Goal: Information Seeking & Learning: Learn about a topic

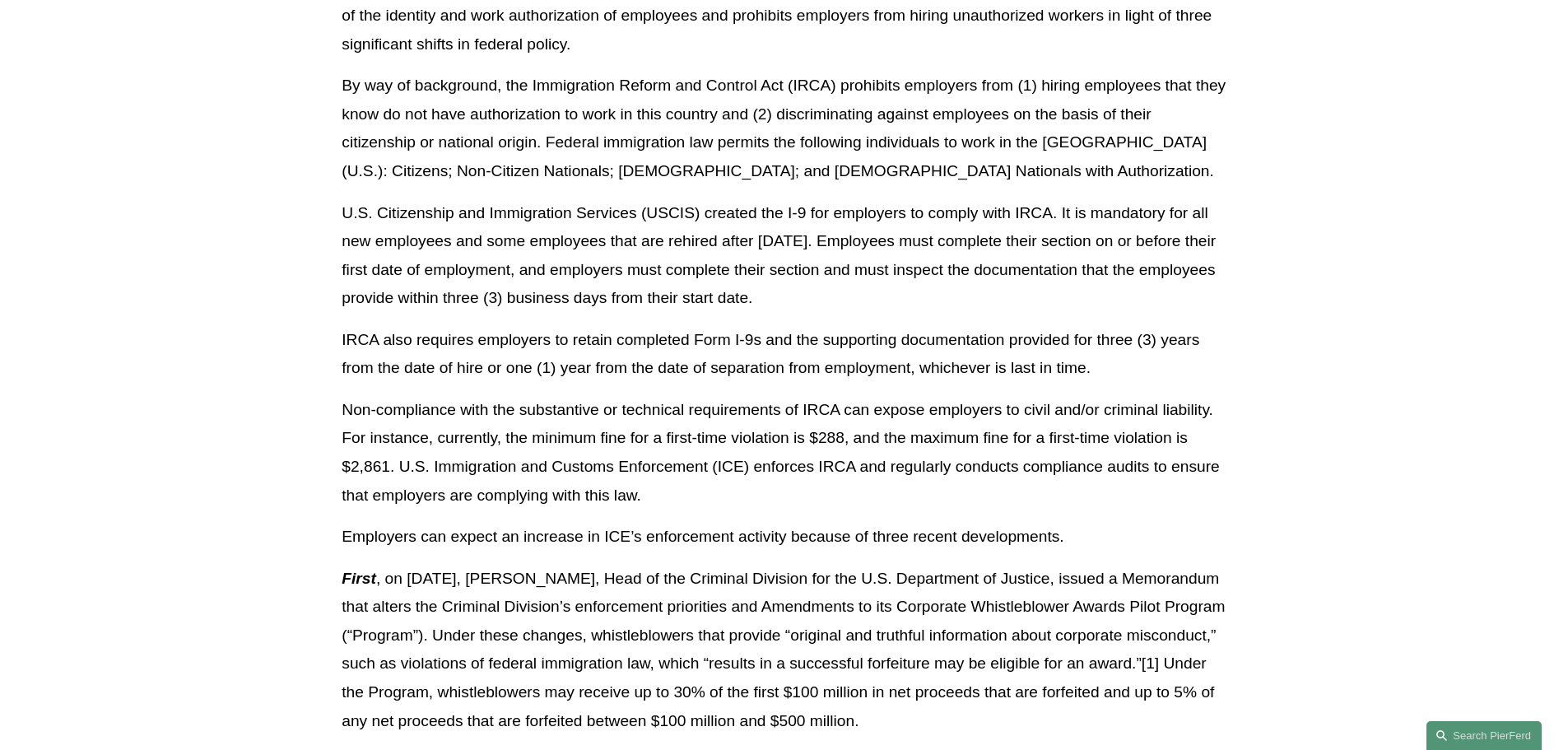
scroll to position [576, 0]
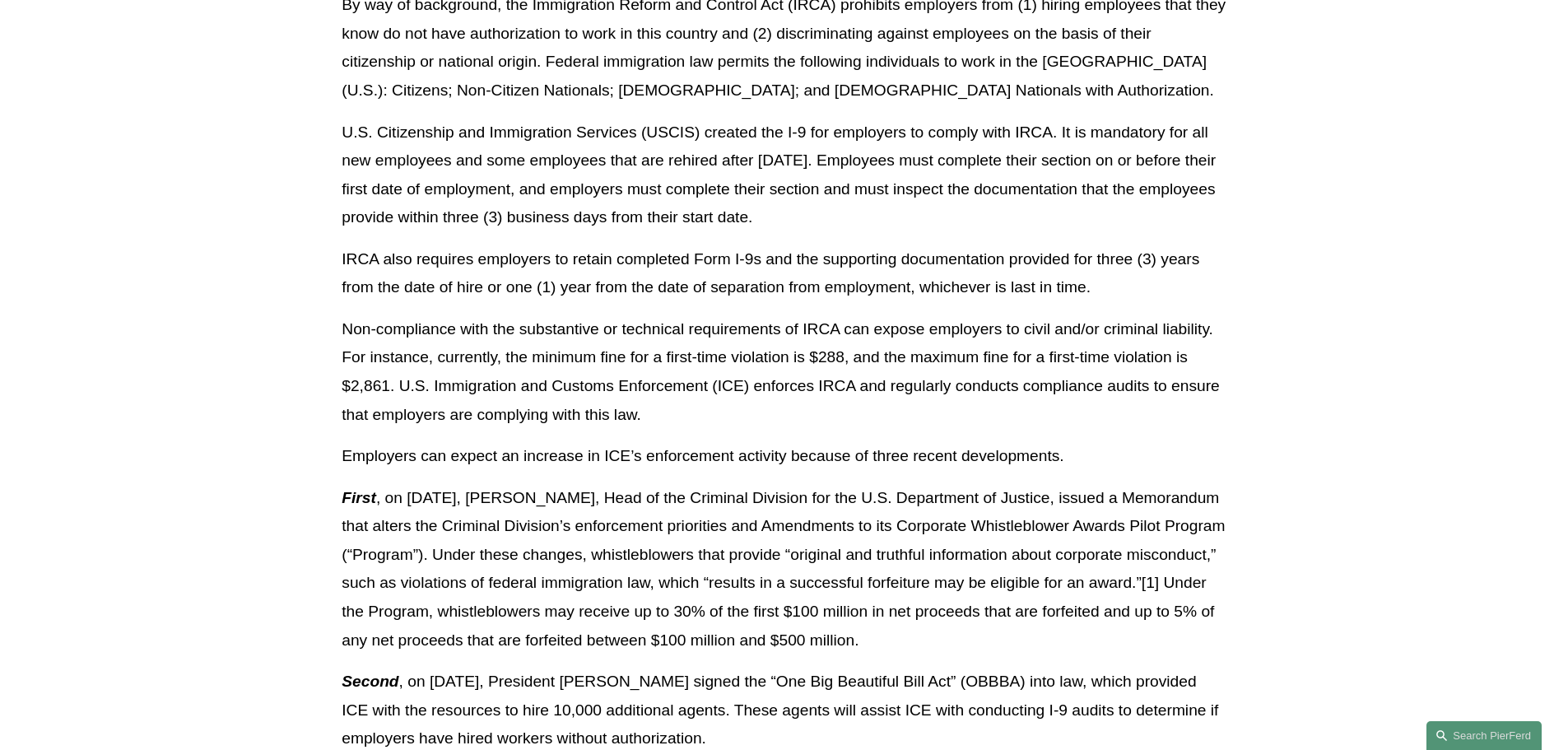
click at [647, 402] on p "Non-compliance with the substantive or technical requirements of IRCA can expos…" at bounding box center [783, 372] width 884 height 113
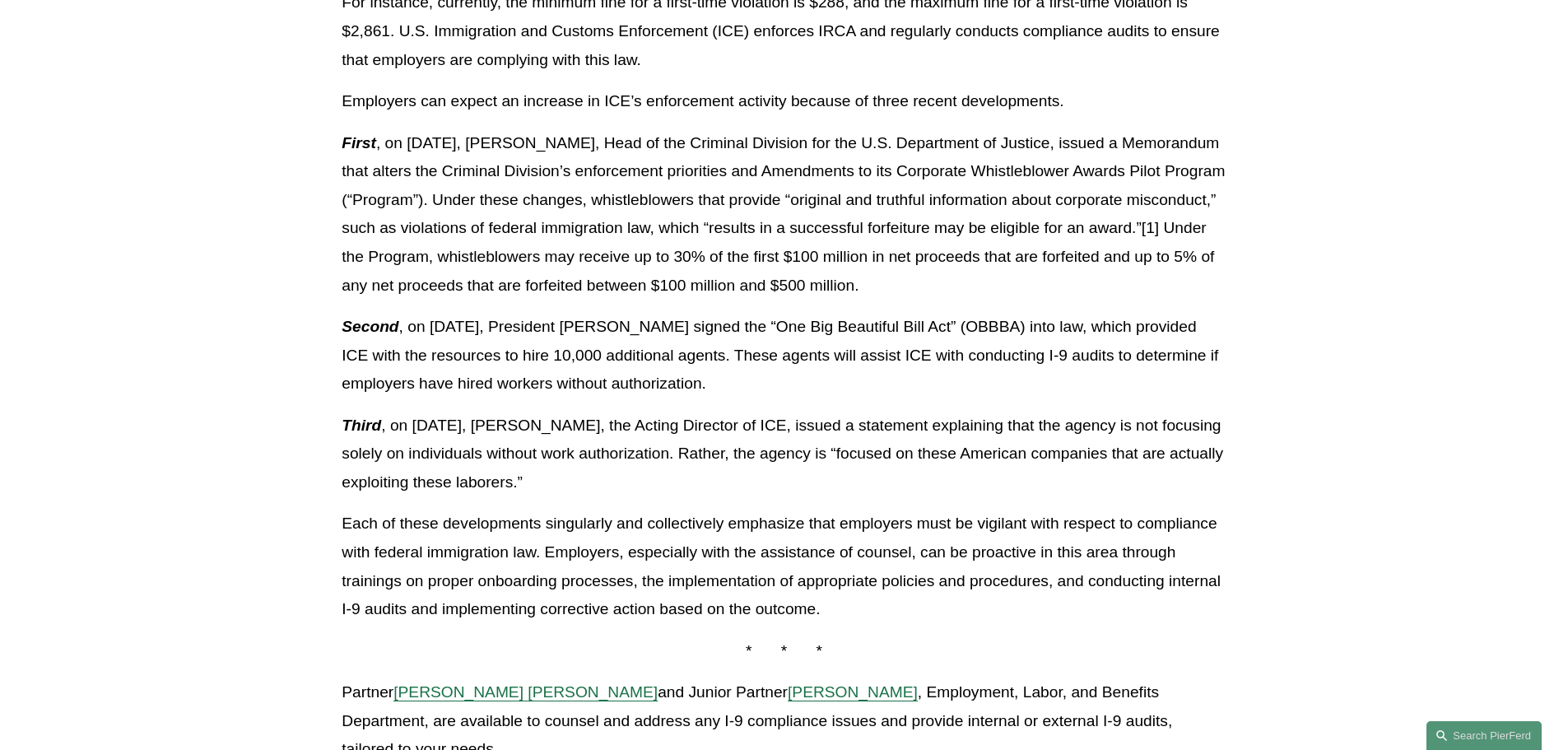
scroll to position [905, 0]
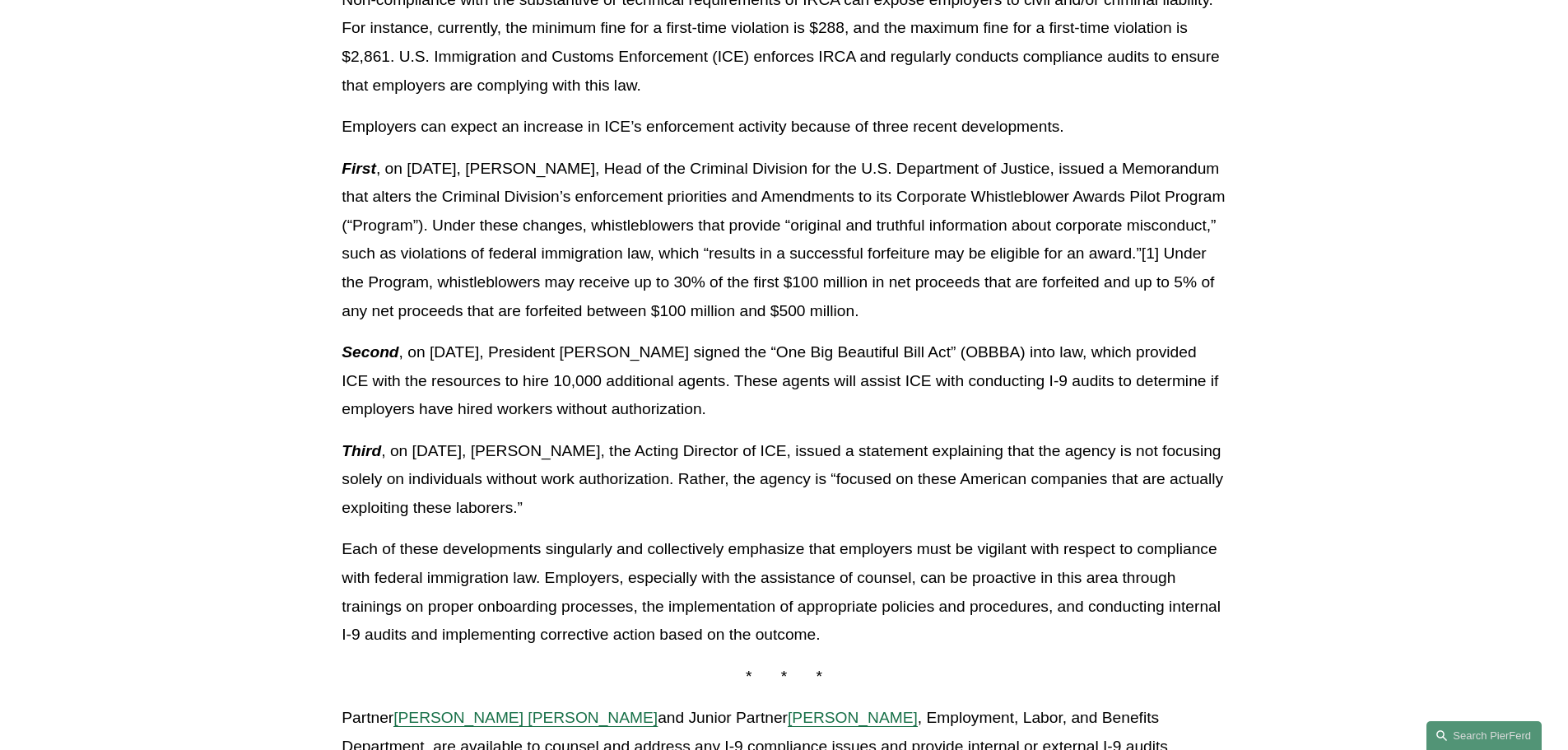
click at [337, 124] on div "Download PDF Now more than ever, employers must ensure that they are complying …" at bounding box center [783, 162] width 911 height 1281
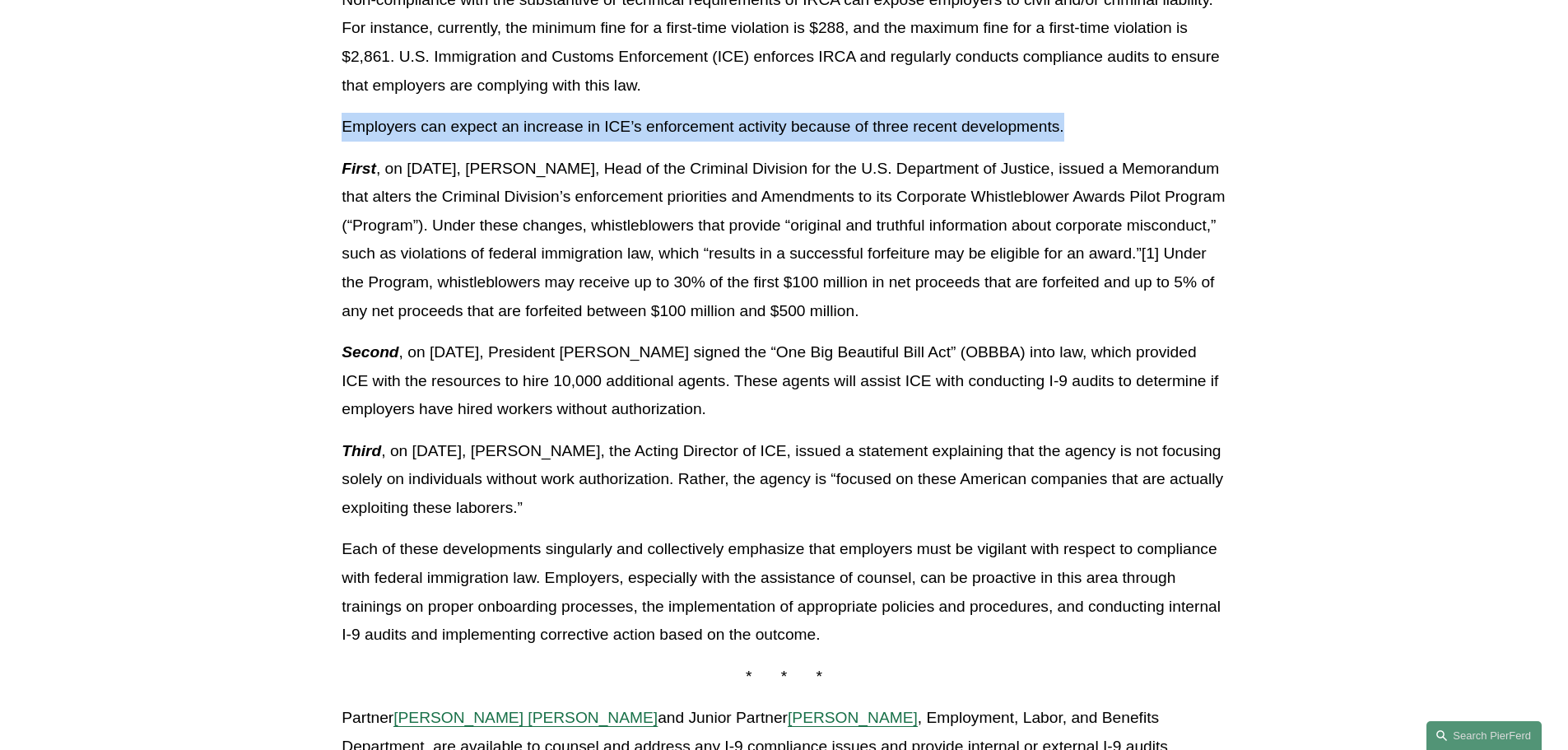
drag, startPoint x: 342, startPoint y: 123, endPoint x: 1101, endPoint y: 121, distance: 759.0
click at [1101, 121] on p "Employers can expect an increase in ICE’s enforcement activity because of three…" at bounding box center [783, 127] width 884 height 29
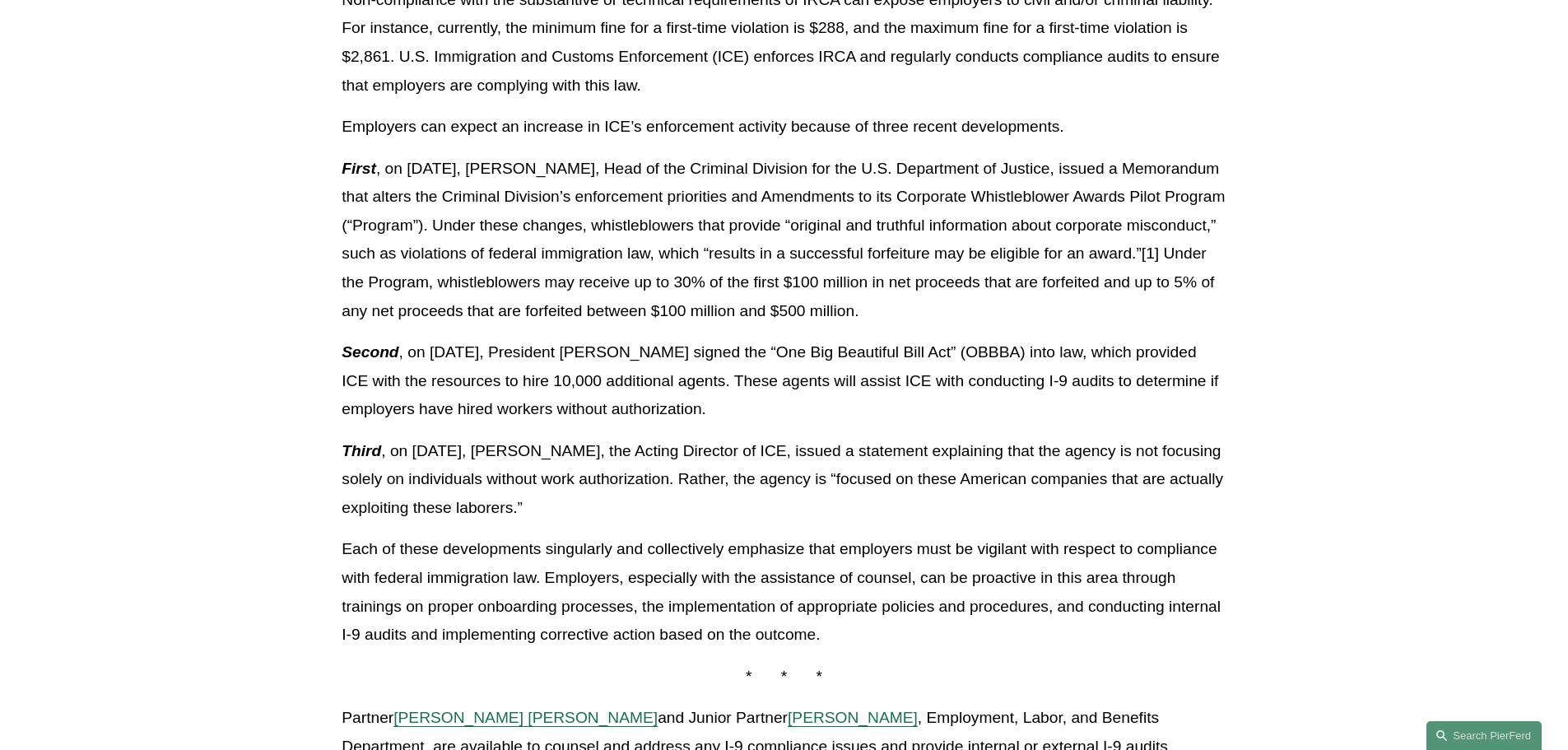
click at [420, 172] on p "First , on [DATE], [PERSON_NAME], Head of the Criminal Division for the U.S. De…" at bounding box center [783, 240] width 884 height 171
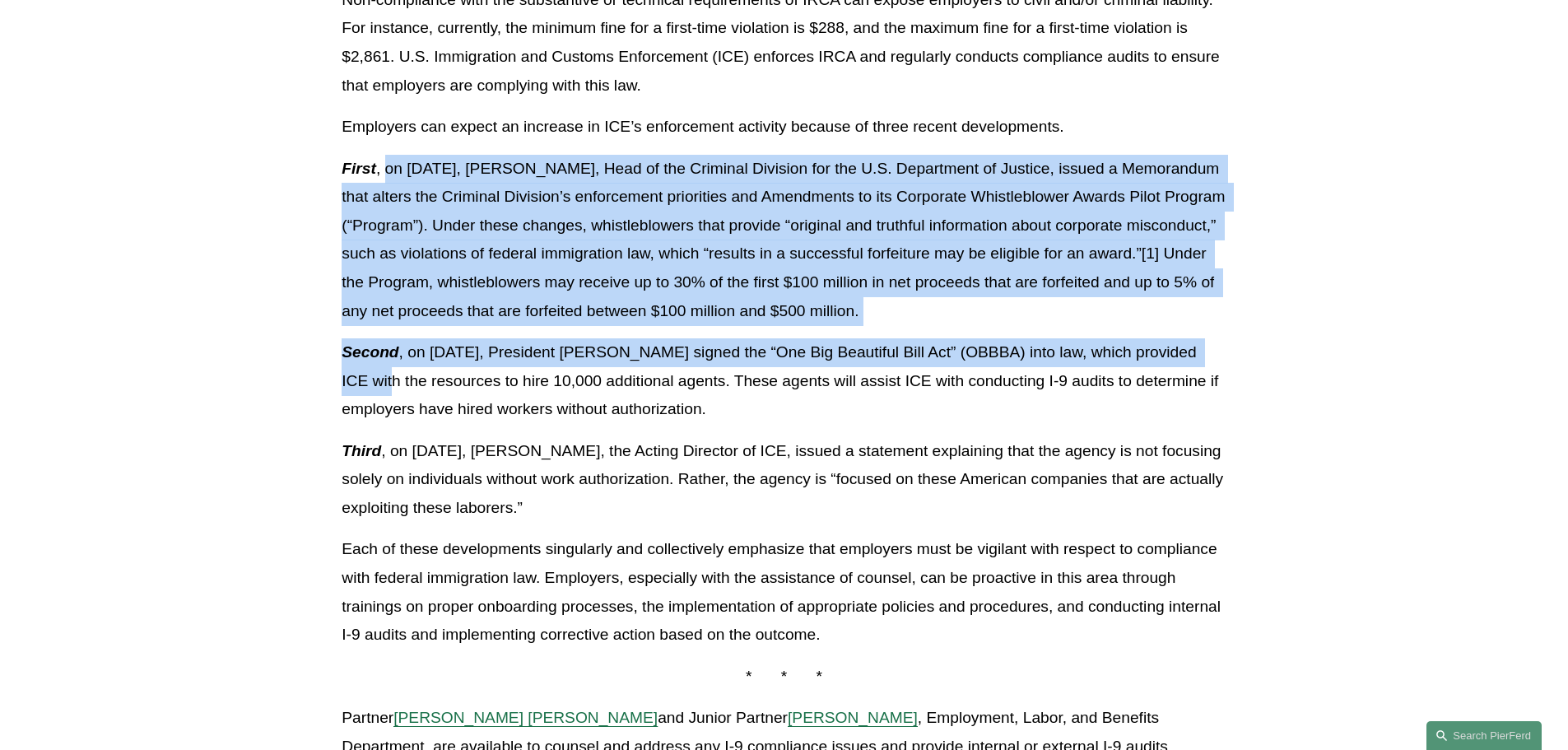
drag, startPoint x: 389, startPoint y: 167, endPoint x: 1227, endPoint y: 336, distance: 854.9
click at [1227, 336] on div "Download PDF Now more than ever, employers must ensure that they are complying …" at bounding box center [783, 162] width 911 height 1281
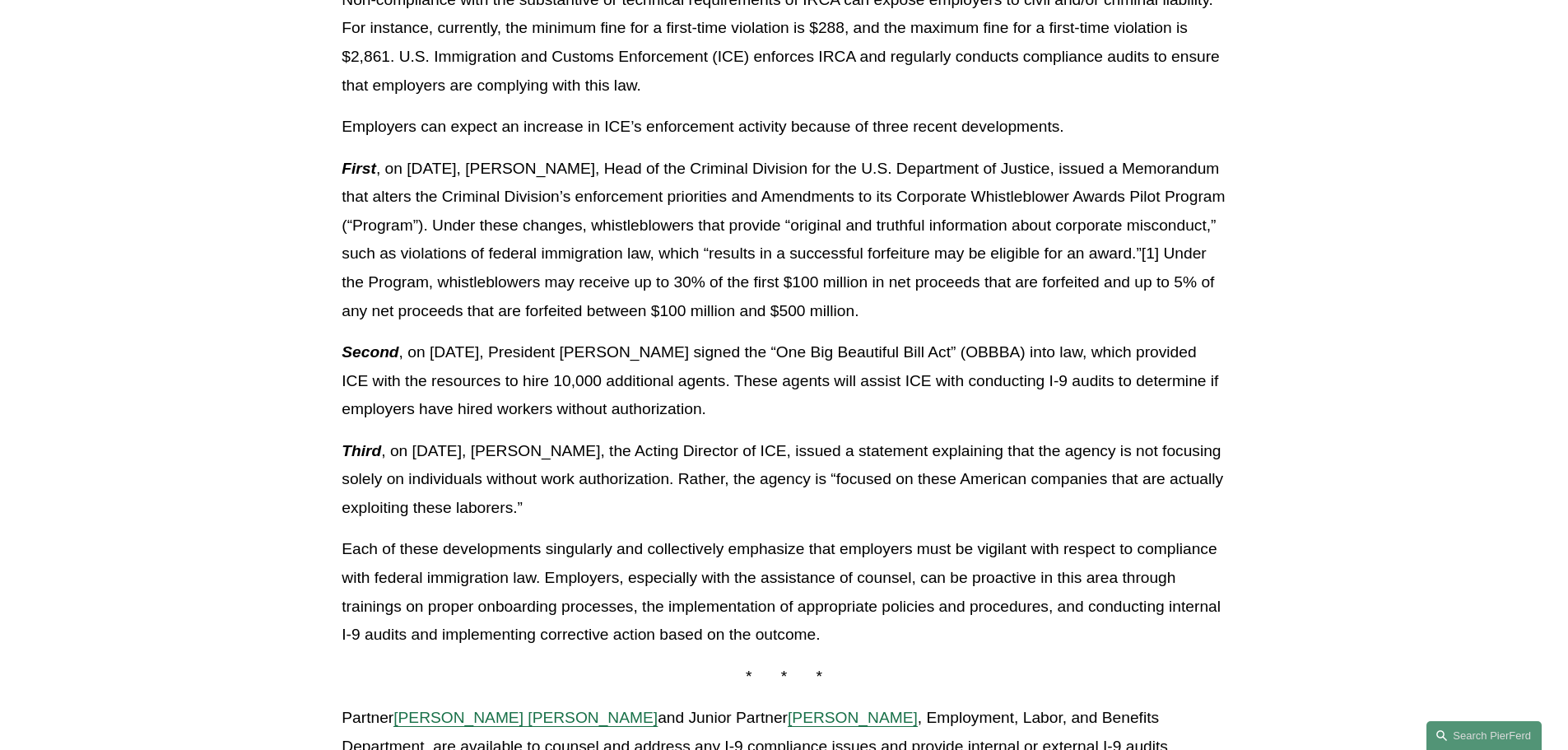
click at [1319, 379] on article "Back to Insights ICE and I-9 Audits – The Stakes Have Never Been Higher for Emp…" at bounding box center [784, 199] width 1568 height 1925
click at [400, 451] on p "Third , on [DATE], [PERSON_NAME], the Acting Director of ICE, issued a statemen…" at bounding box center [783, 479] width 884 height 85
click at [338, 448] on div "Download PDF Now more than ever, employers must ensure that they are complying …" at bounding box center [783, 162] width 911 height 1281
drag, startPoint x: 343, startPoint y: 448, endPoint x: 1277, endPoint y: 499, distance: 935.4
click at [1277, 499] on article "Back to Insights ICE and I-9 Audits – The Stakes Have Never Been Higher for Emp…" at bounding box center [784, 199] width 1568 height 1925
